Goal: Information Seeking & Learning: Compare options

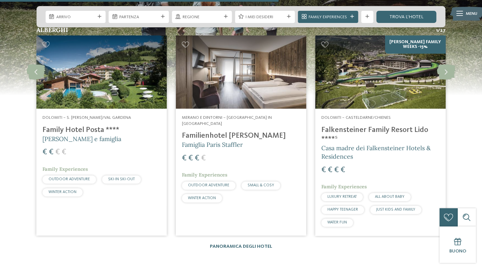
scroll to position [1591, 0]
click at [332, 126] on h4 "Falkensteiner Family Resort Lido ****ˢ" at bounding box center [381, 135] width 118 height 18
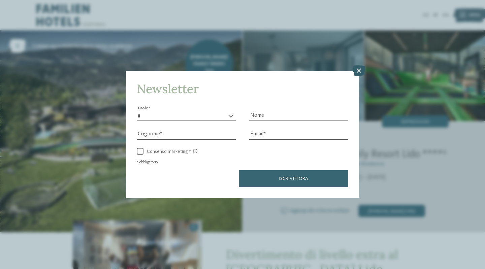
click at [362, 65] on icon at bounding box center [359, 70] width 13 height 11
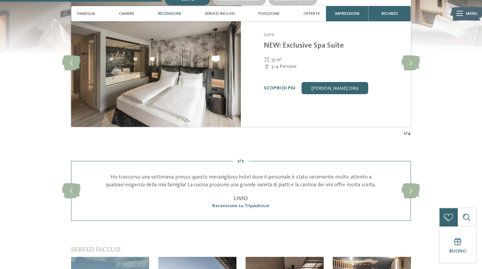
scroll to position [701, 0]
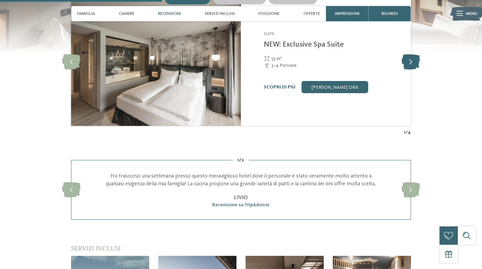
click at [408, 70] on icon at bounding box center [411, 62] width 19 height 15
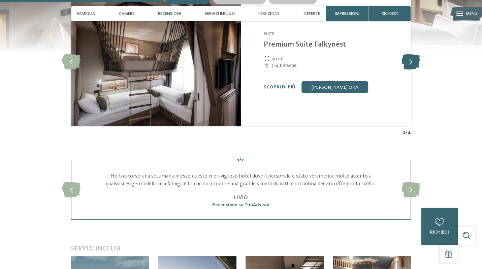
click at [409, 70] on icon at bounding box center [411, 62] width 19 height 15
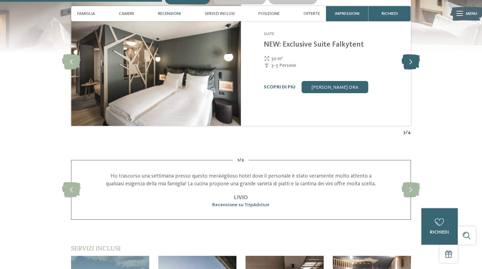
click at [409, 70] on icon at bounding box center [411, 62] width 19 height 15
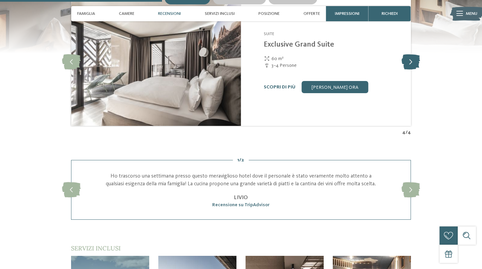
click at [409, 70] on icon at bounding box center [411, 62] width 19 height 15
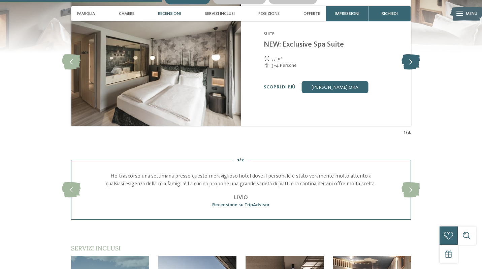
click at [409, 70] on icon at bounding box center [411, 62] width 19 height 15
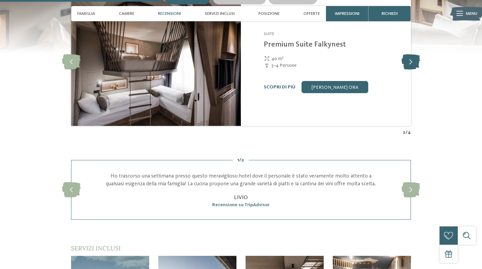
click at [409, 70] on icon at bounding box center [411, 62] width 19 height 15
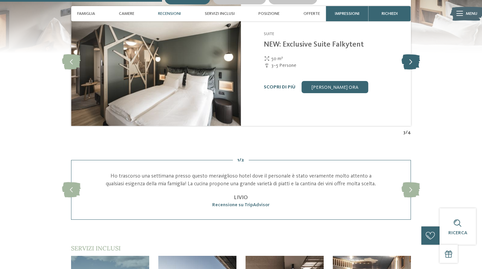
click at [409, 70] on icon at bounding box center [411, 62] width 19 height 15
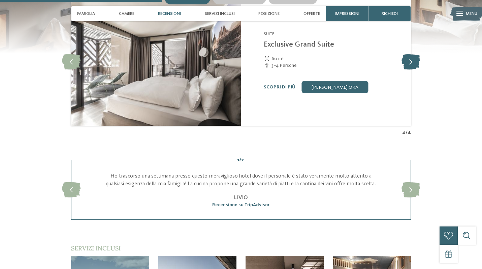
click at [409, 70] on icon at bounding box center [411, 62] width 19 height 15
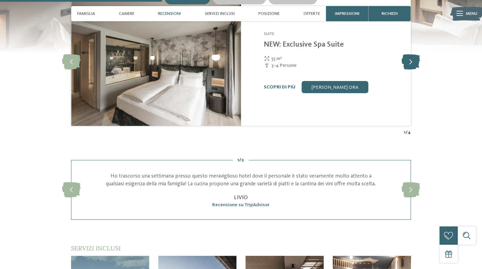
click at [409, 70] on icon at bounding box center [411, 62] width 19 height 15
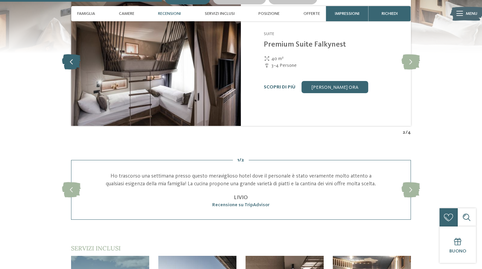
click at [67, 70] on icon at bounding box center [71, 62] width 19 height 15
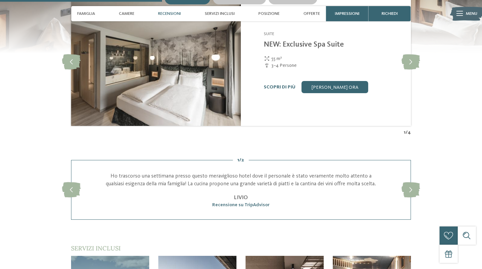
click at [301, 48] on link "NEW: Exclusive Spa Suite" at bounding box center [304, 44] width 80 height 7
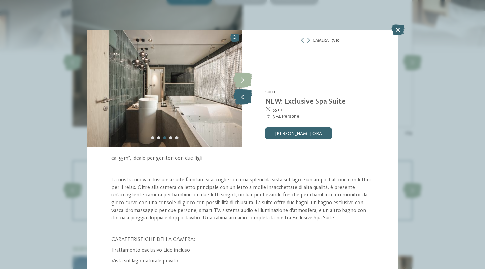
click at [244, 95] on icon at bounding box center [243, 96] width 19 height 15
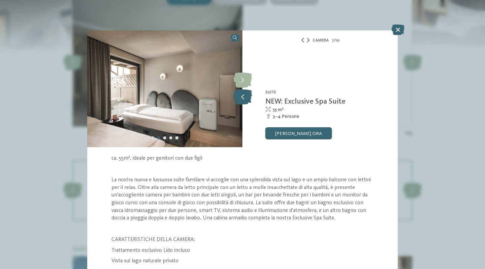
click at [244, 95] on icon at bounding box center [243, 96] width 19 height 15
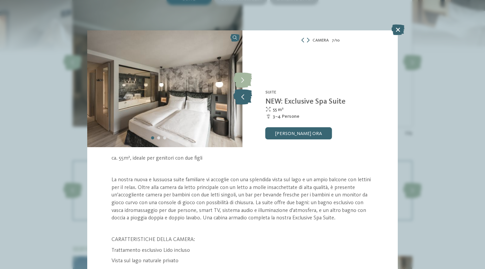
click at [244, 95] on icon at bounding box center [243, 96] width 19 height 15
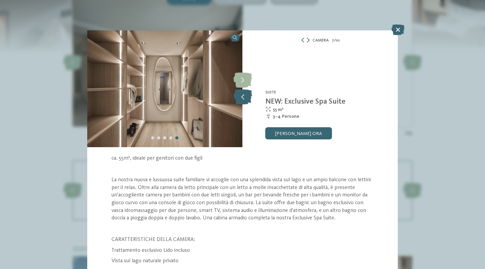
click at [244, 95] on icon at bounding box center [243, 96] width 19 height 15
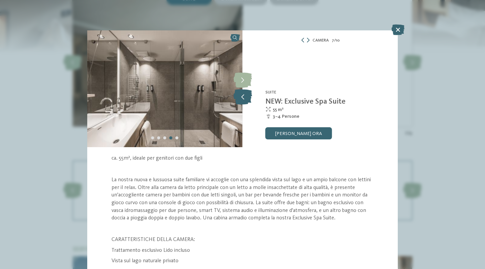
click at [244, 95] on icon at bounding box center [243, 96] width 19 height 15
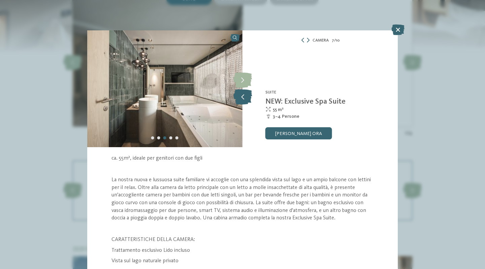
click at [244, 95] on icon at bounding box center [243, 96] width 19 height 15
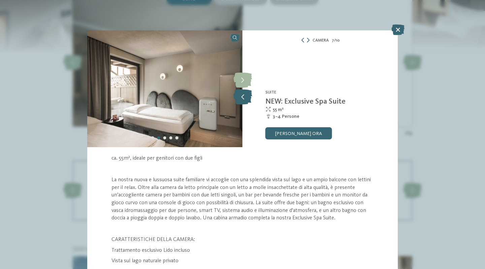
click at [244, 95] on icon at bounding box center [243, 96] width 19 height 15
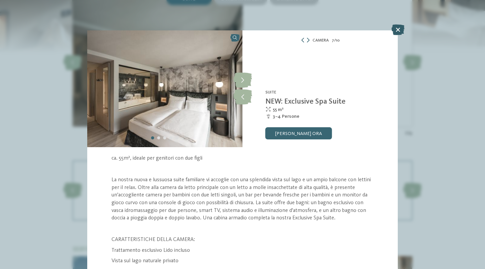
click at [397, 27] on icon at bounding box center [398, 29] width 13 height 11
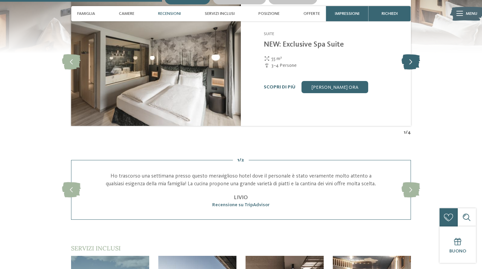
click at [407, 70] on icon at bounding box center [411, 62] width 19 height 15
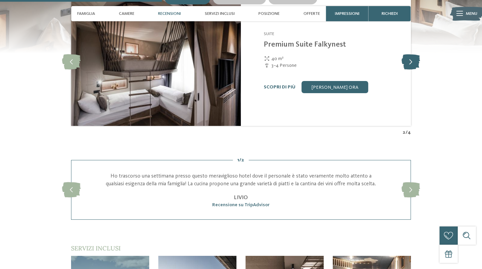
click at [407, 70] on icon at bounding box center [411, 62] width 19 height 15
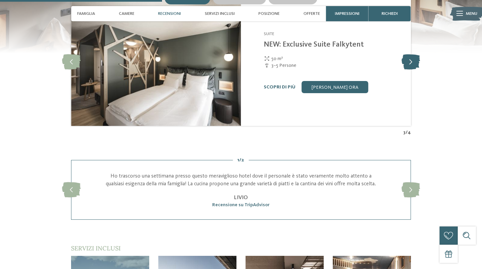
click at [407, 70] on icon at bounding box center [411, 62] width 19 height 15
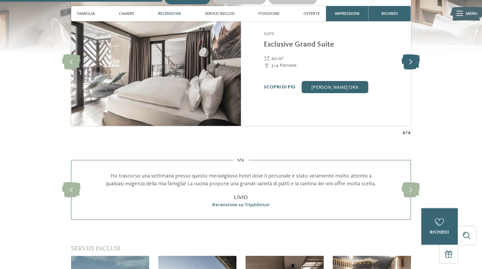
click at [407, 70] on icon at bounding box center [411, 62] width 19 height 15
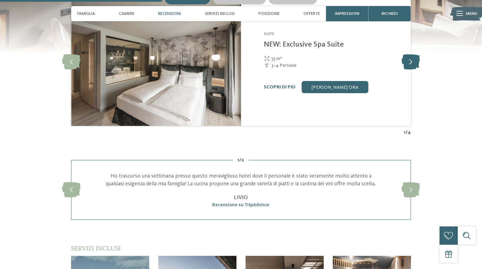
click at [407, 70] on icon at bounding box center [411, 62] width 19 height 15
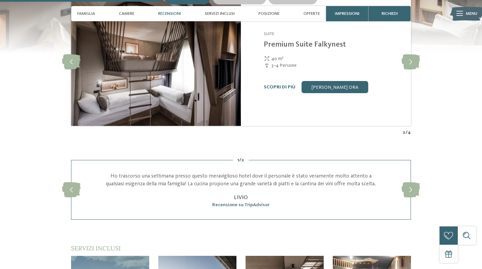
click at [300, 48] on link "Premium Suite Falkynest" at bounding box center [305, 44] width 82 height 7
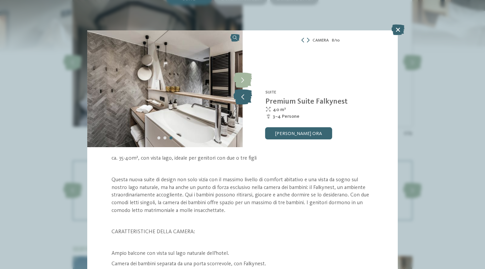
click at [246, 94] on icon at bounding box center [243, 96] width 19 height 15
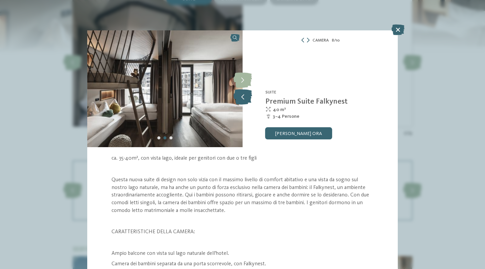
click at [246, 94] on icon at bounding box center [243, 96] width 19 height 15
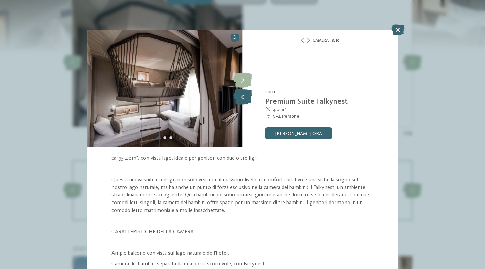
click at [246, 94] on icon at bounding box center [243, 96] width 19 height 15
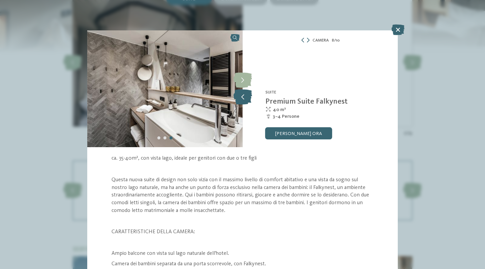
click at [246, 94] on icon at bounding box center [243, 96] width 19 height 15
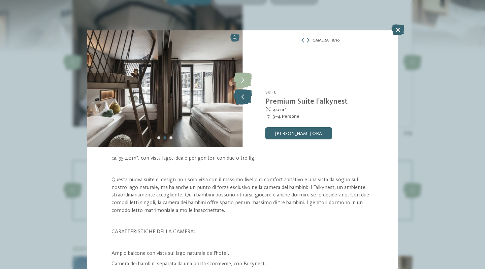
click at [246, 94] on icon at bounding box center [243, 96] width 19 height 15
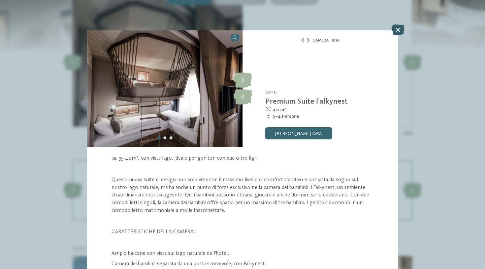
click at [398, 30] on icon at bounding box center [398, 29] width 13 height 11
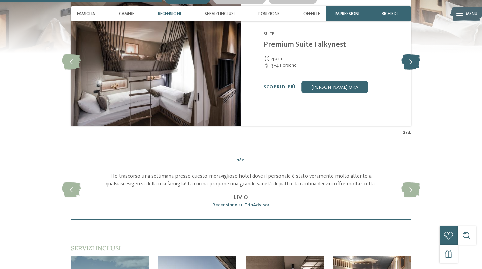
click at [404, 70] on icon at bounding box center [411, 62] width 19 height 15
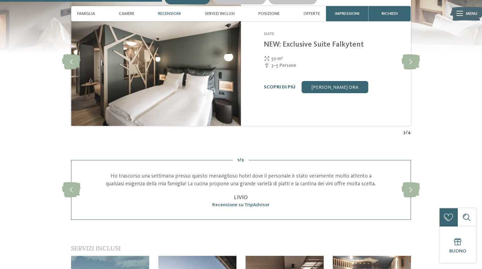
click at [319, 48] on link "NEW: Exclusive Suite Falkytent" at bounding box center [314, 44] width 100 height 7
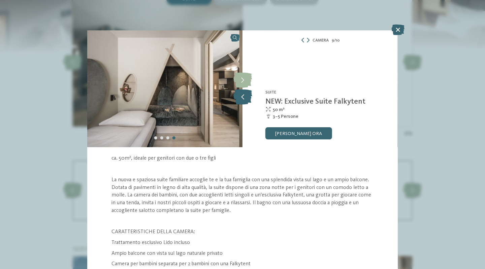
click at [244, 94] on icon at bounding box center [243, 96] width 19 height 15
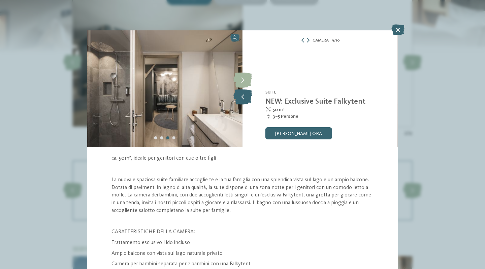
click at [244, 94] on icon at bounding box center [243, 96] width 19 height 15
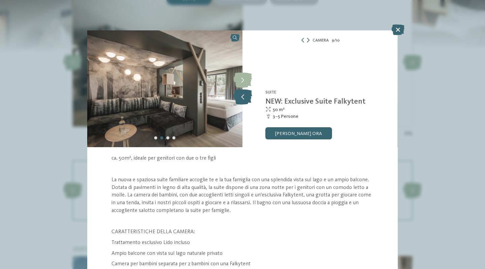
click at [244, 94] on icon at bounding box center [243, 96] width 19 height 15
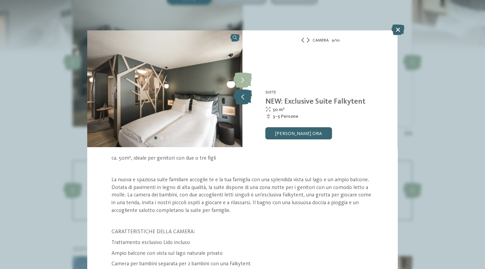
click at [244, 94] on icon at bounding box center [243, 96] width 19 height 15
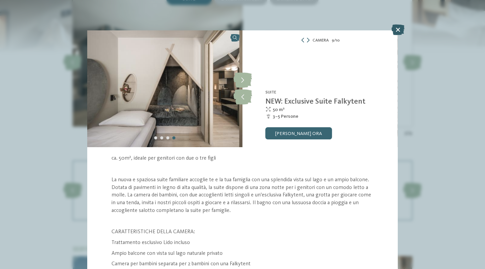
click at [399, 32] on icon at bounding box center [398, 29] width 13 height 11
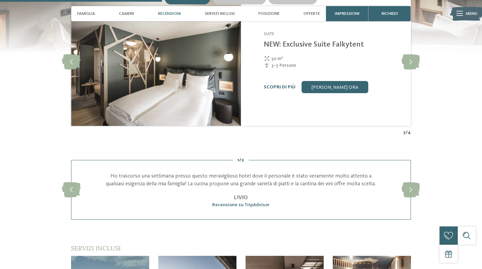
click at [395, 62] on div "50 m²" at bounding box center [334, 58] width 140 height 7
click at [404, 70] on icon at bounding box center [411, 62] width 19 height 15
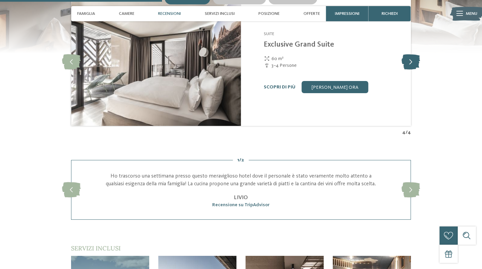
click at [406, 70] on icon at bounding box center [411, 62] width 19 height 15
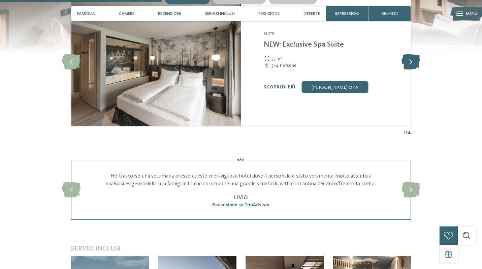
click at [406, 70] on icon at bounding box center [411, 62] width 19 height 15
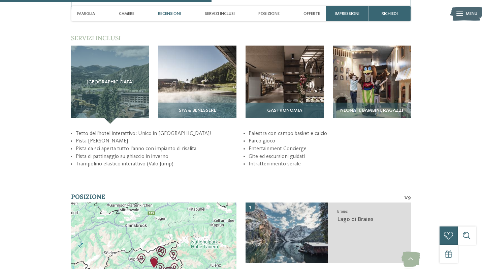
scroll to position [911, 0]
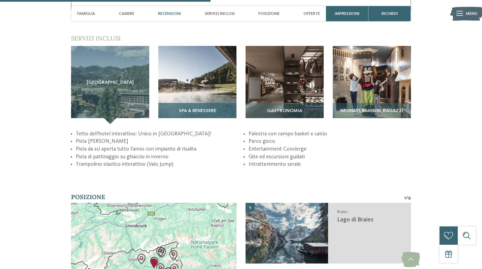
click at [215, 93] on img at bounding box center [197, 85] width 78 height 78
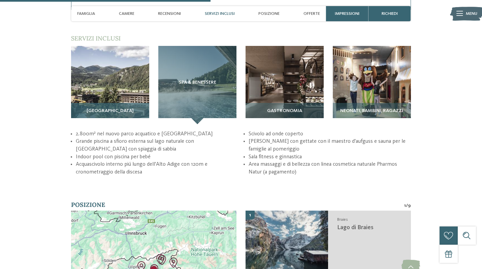
click at [127, 95] on img at bounding box center [110, 85] width 78 height 78
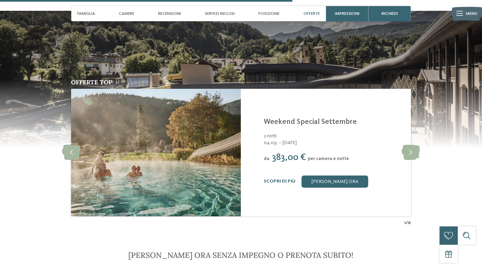
scroll to position [1267, 0]
click at [308, 12] on span "Offerte" at bounding box center [312, 13] width 17 height 5
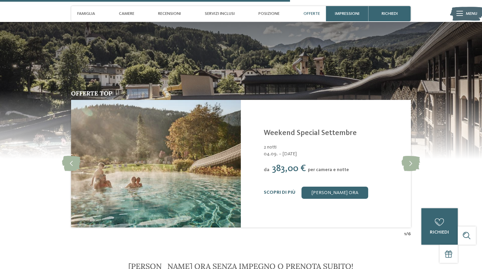
scroll to position [1255, 0]
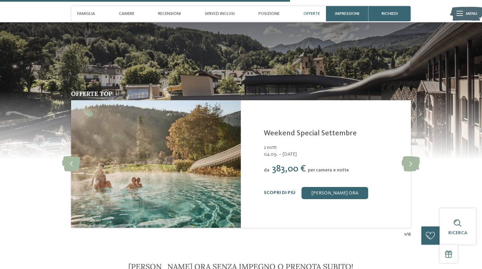
click at [305, 13] on span "Offerte" at bounding box center [312, 13] width 17 height 5
click at [311, 14] on span "Offerte" at bounding box center [312, 13] width 17 height 5
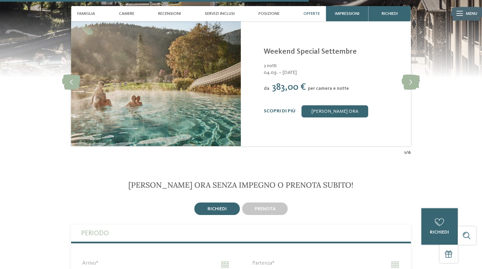
scroll to position [1338, 0]
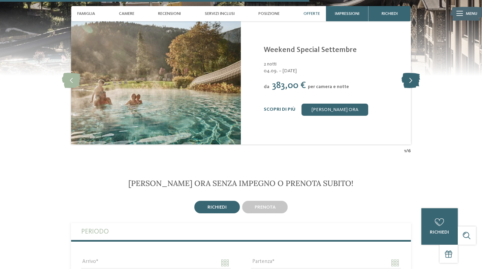
click at [414, 88] on icon at bounding box center [411, 80] width 19 height 15
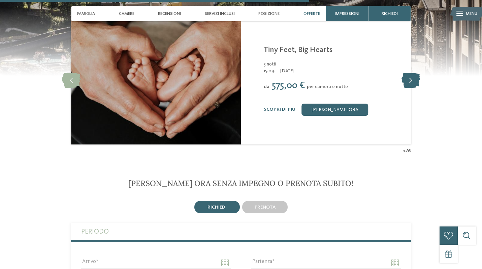
click at [414, 88] on icon at bounding box center [411, 80] width 19 height 15
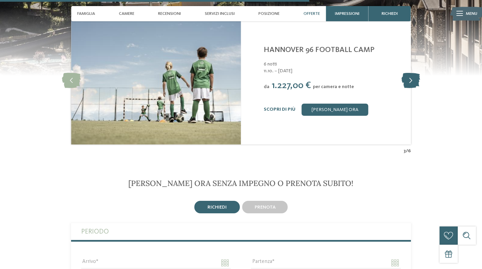
click at [414, 88] on icon at bounding box center [411, 80] width 19 height 15
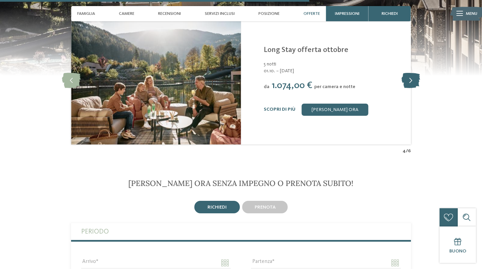
click at [414, 88] on icon at bounding box center [411, 80] width 19 height 15
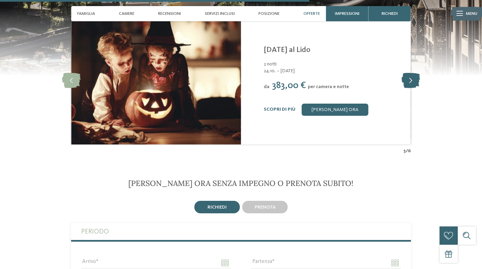
click at [414, 88] on icon at bounding box center [411, 80] width 19 height 15
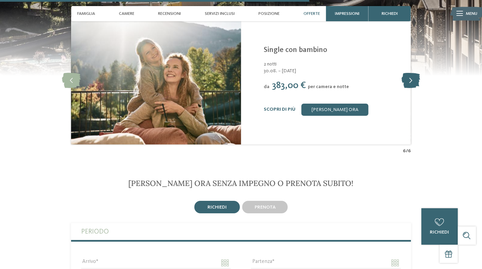
click at [414, 88] on icon at bounding box center [411, 80] width 19 height 15
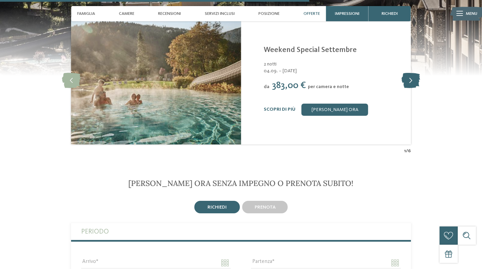
click at [414, 88] on icon at bounding box center [411, 80] width 19 height 15
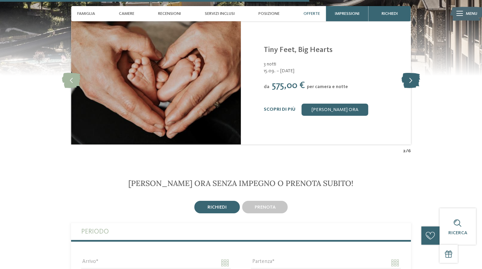
click at [414, 88] on icon at bounding box center [411, 80] width 19 height 15
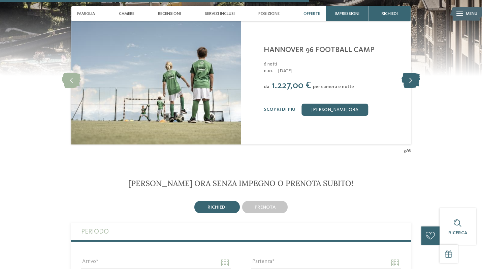
click at [414, 88] on icon at bounding box center [411, 80] width 19 height 15
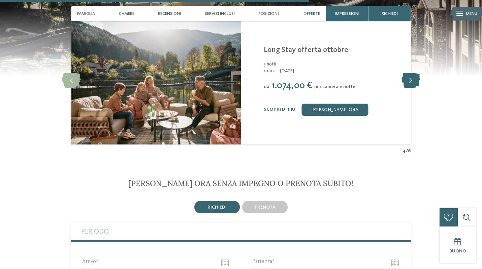
click at [414, 88] on icon at bounding box center [411, 80] width 19 height 15
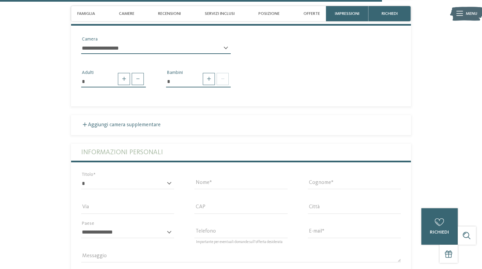
scroll to position [1638, 0]
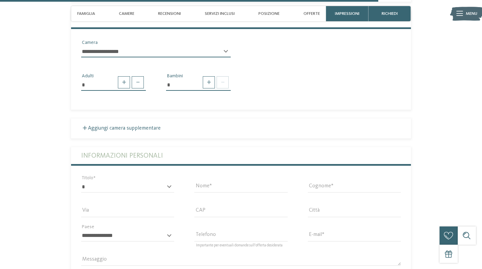
click at [224, 63] on div "**********" at bounding box center [156, 54] width 150 height 17
click at [225, 63] on div "**********" at bounding box center [156, 54] width 150 height 17
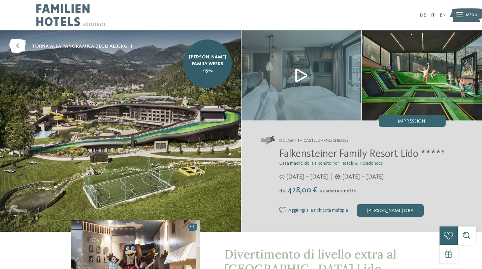
scroll to position [0, 0]
